Goal: Information Seeking & Learning: Learn about a topic

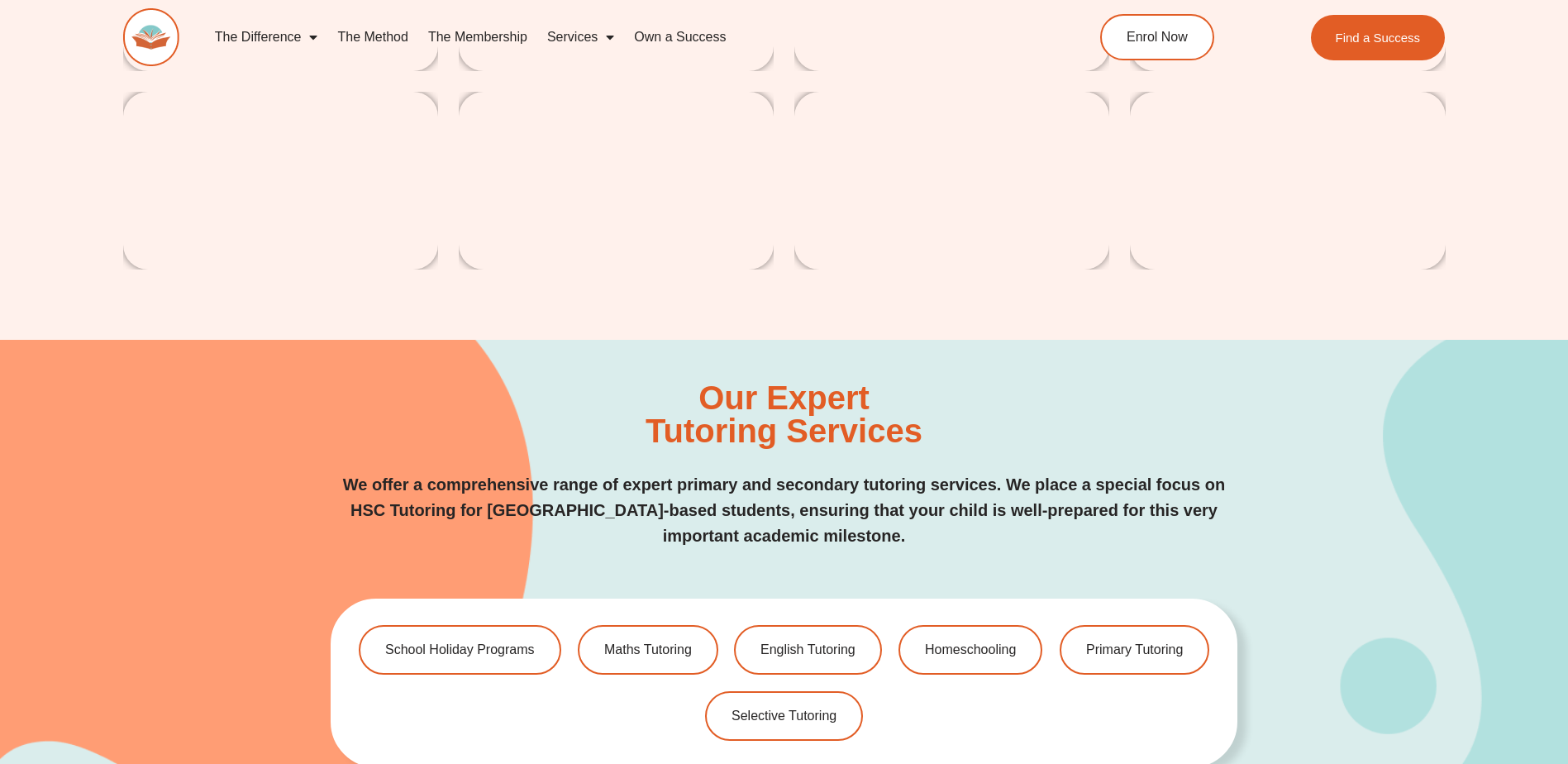
scroll to position [2838, 0]
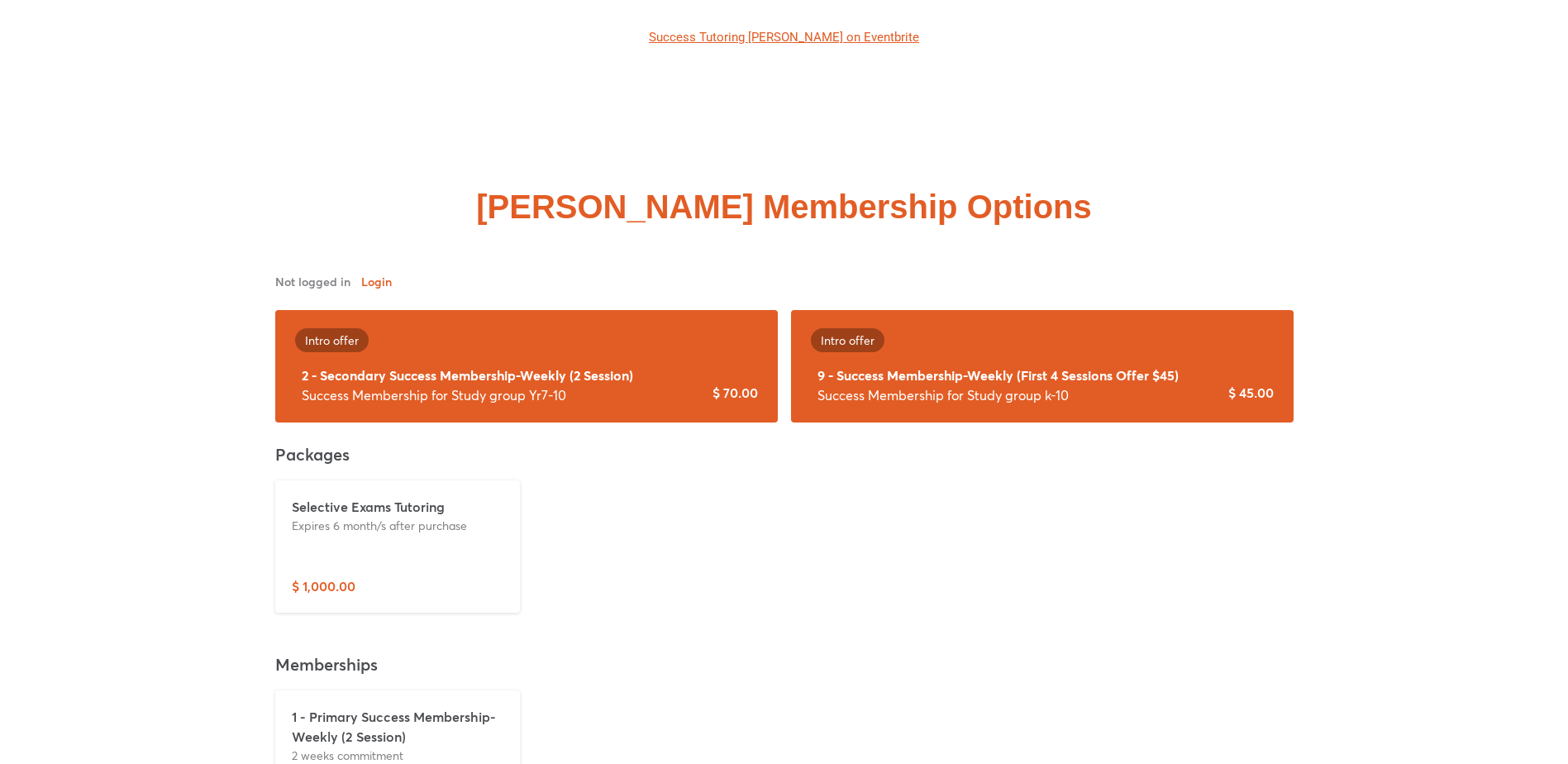
scroll to position [3991, 0]
click at [897, 473] on div "Selective Exams Tutoring Expires 6 month/s after purchase $ 1,000.00" at bounding box center [784, 545] width 1031 height 146
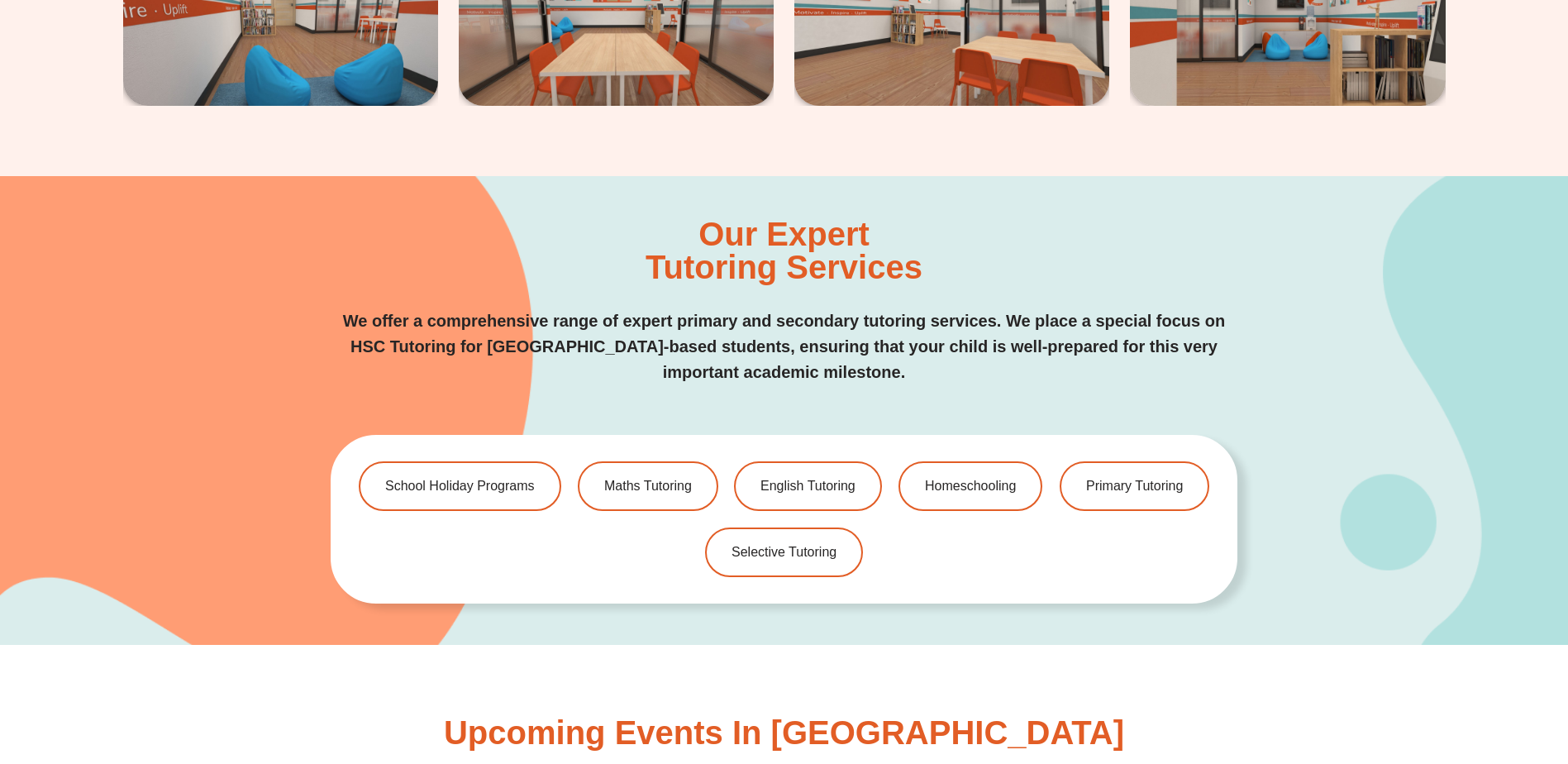
scroll to position [3218, 0]
